Goal: Find specific page/section: Find specific page/section

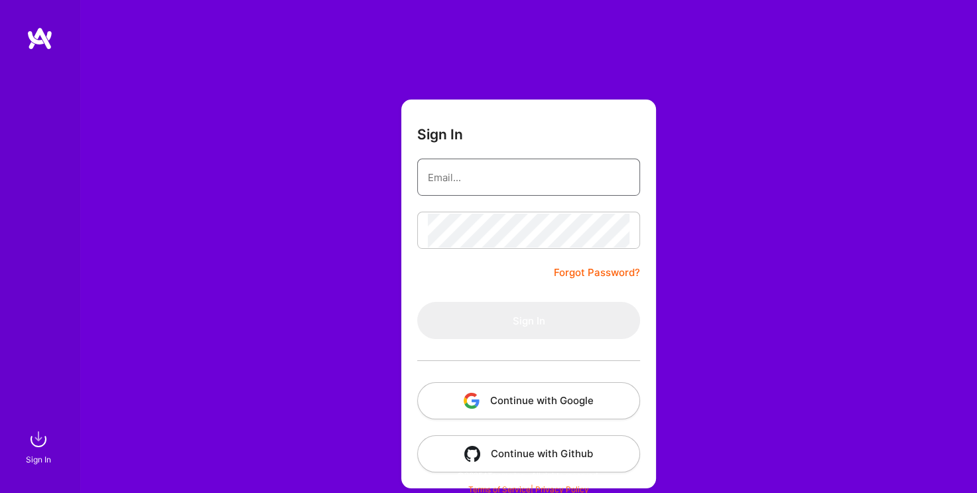
click at [491, 178] on input "email" at bounding box center [529, 177] width 202 height 34
paste input "[PERSON_NAME][EMAIL_ADDRESS][DOMAIN_NAME]"
type input "[PERSON_NAME][EMAIL_ADDRESS][DOMAIN_NAME]"
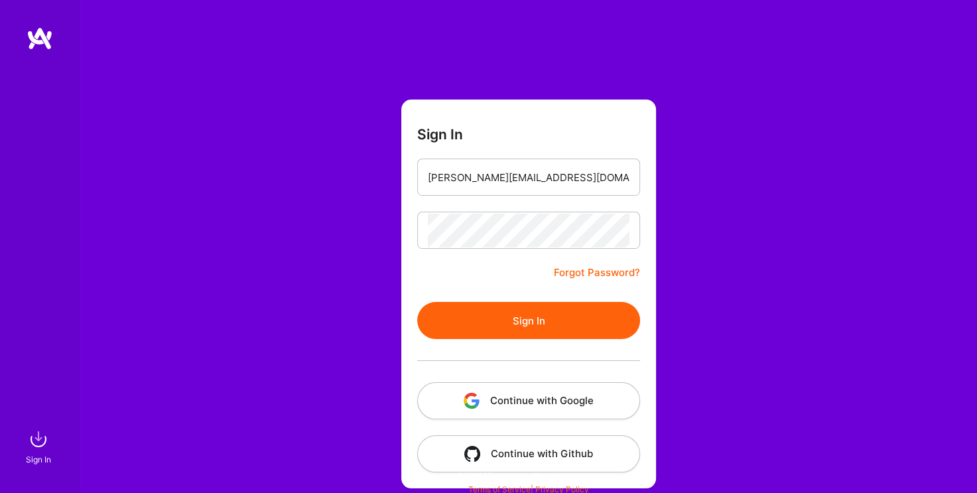
click at [512, 315] on button "Sign In" at bounding box center [528, 320] width 223 height 37
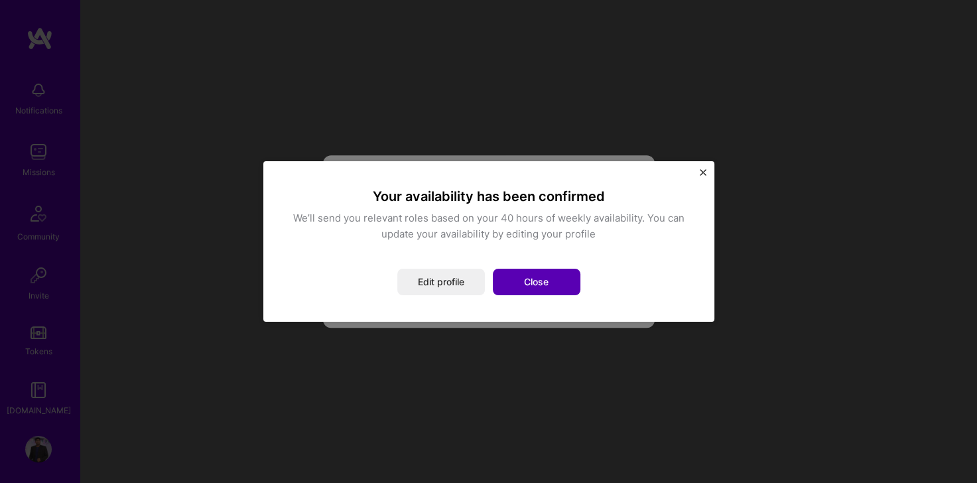
click at [534, 288] on button "Close" at bounding box center [537, 282] width 88 height 27
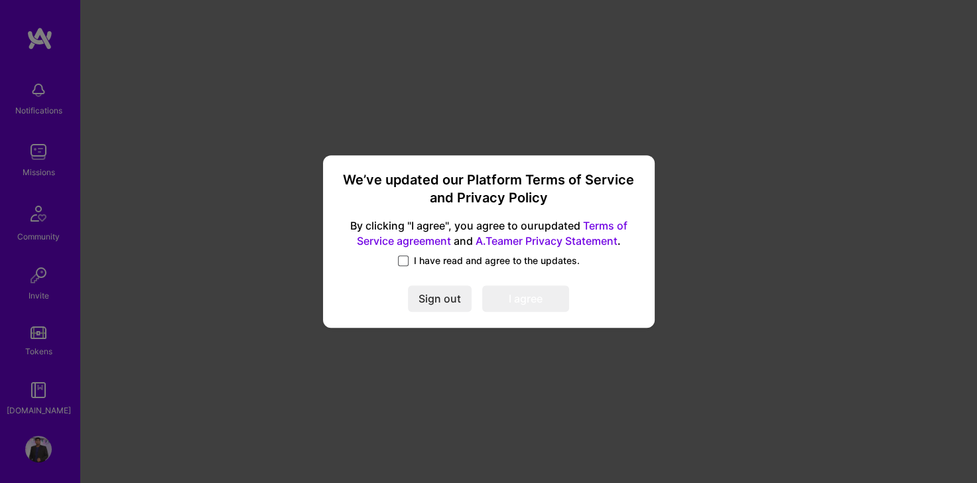
click at [401, 257] on span at bounding box center [403, 260] width 11 height 11
click at [0, 0] on input "I have read and agree to the updates." at bounding box center [0, 0] width 0 height 0
click at [542, 298] on button "I agree" at bounding box center [525, 298] width 87 height 27
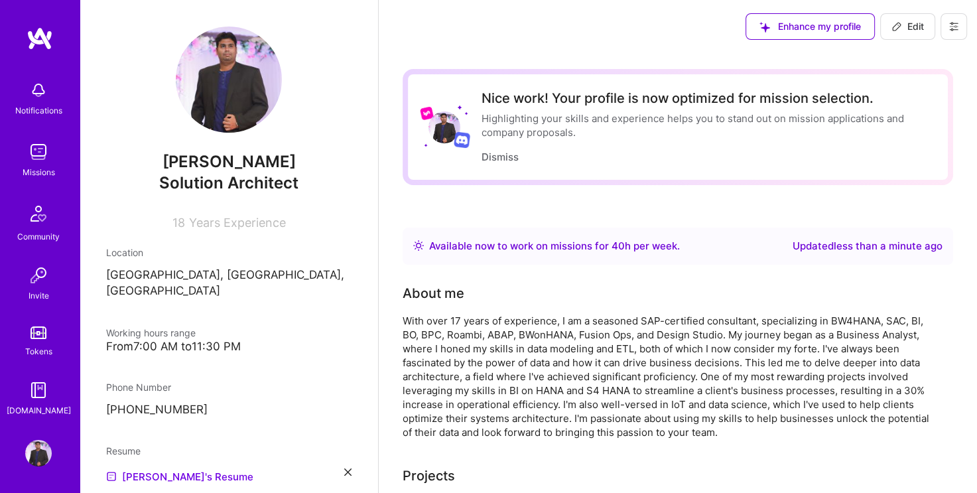
click at [38, 86] on img at bounding box center [38, 90] width 27 height 27
click at [16, 166] on link "Missions" at bounding box center [38, 159] width 82 height 40
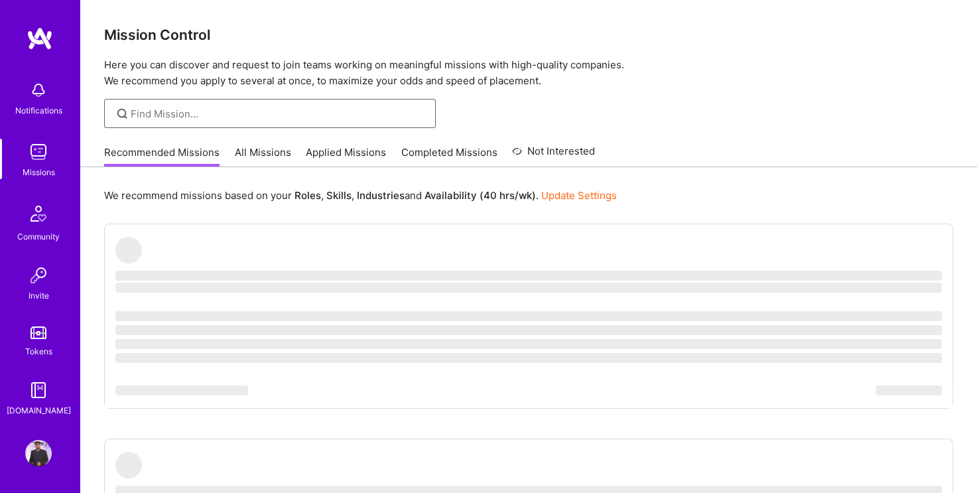
click at [248, 117] on input at bounding box center [278, 114] width 295 height 14
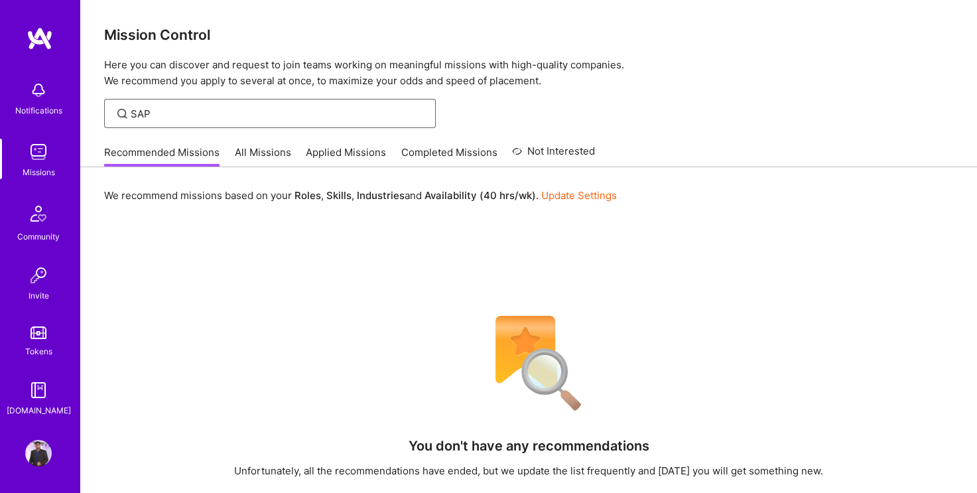
click at [221, 113] on input "SAP" at bounding box center [278, 114] width 295 height 14
type input "S"
